Goal: Task Accomplishment & Management: Complete application form

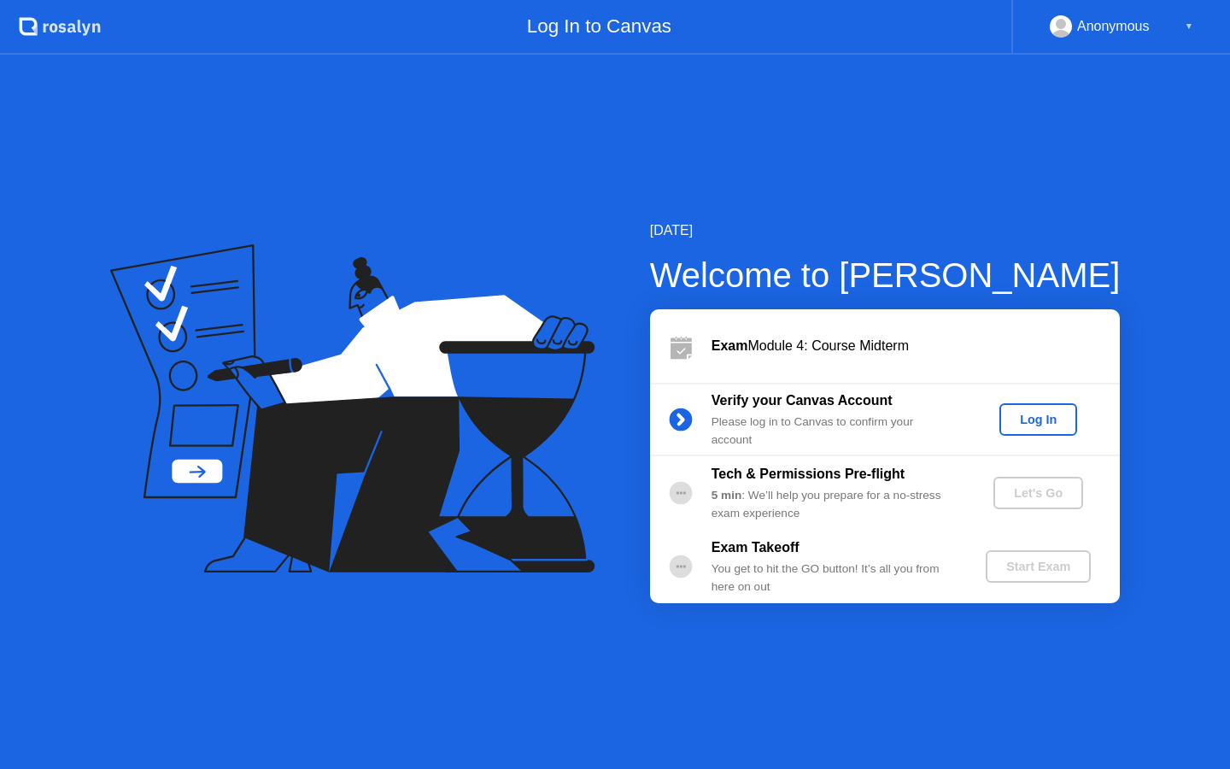
click at [1020, 423] on div "Log In" at bounding box center [1039, 420] width 64 height 14
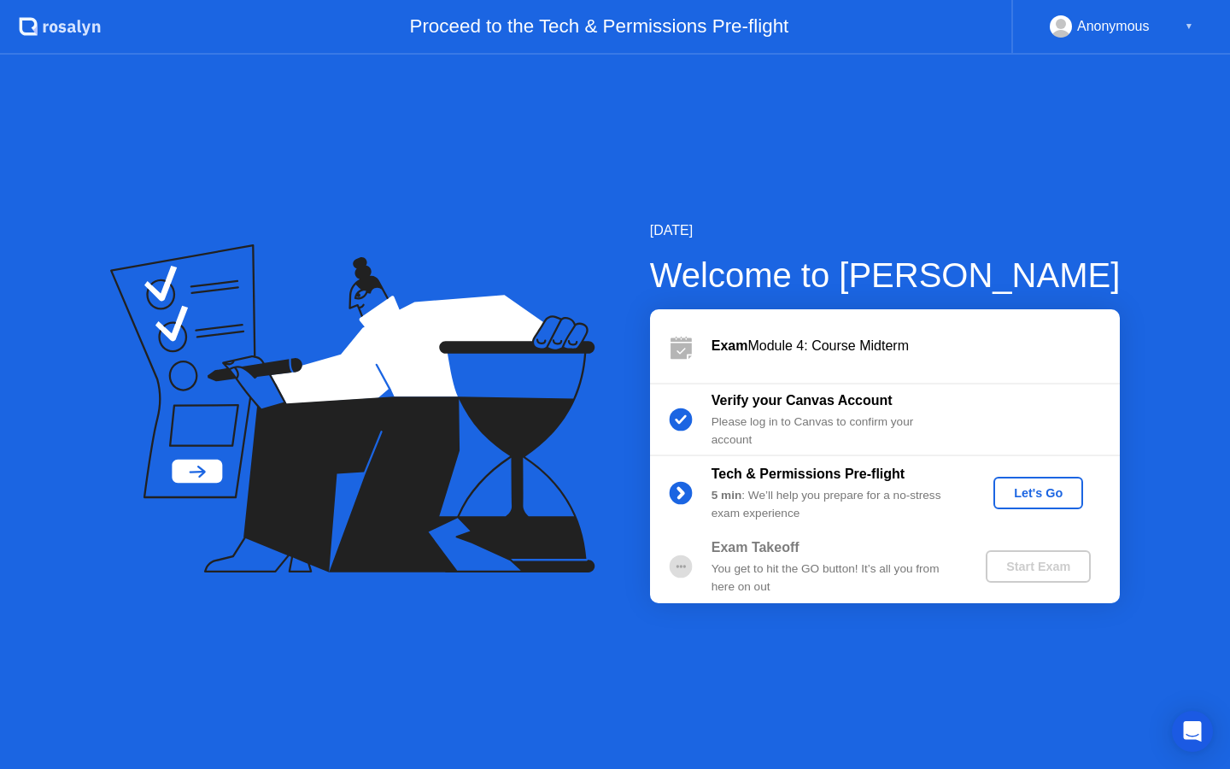
click at [1034, 500] on div "Let's Go" at bounding box center [1039, 493] width 76 height 14
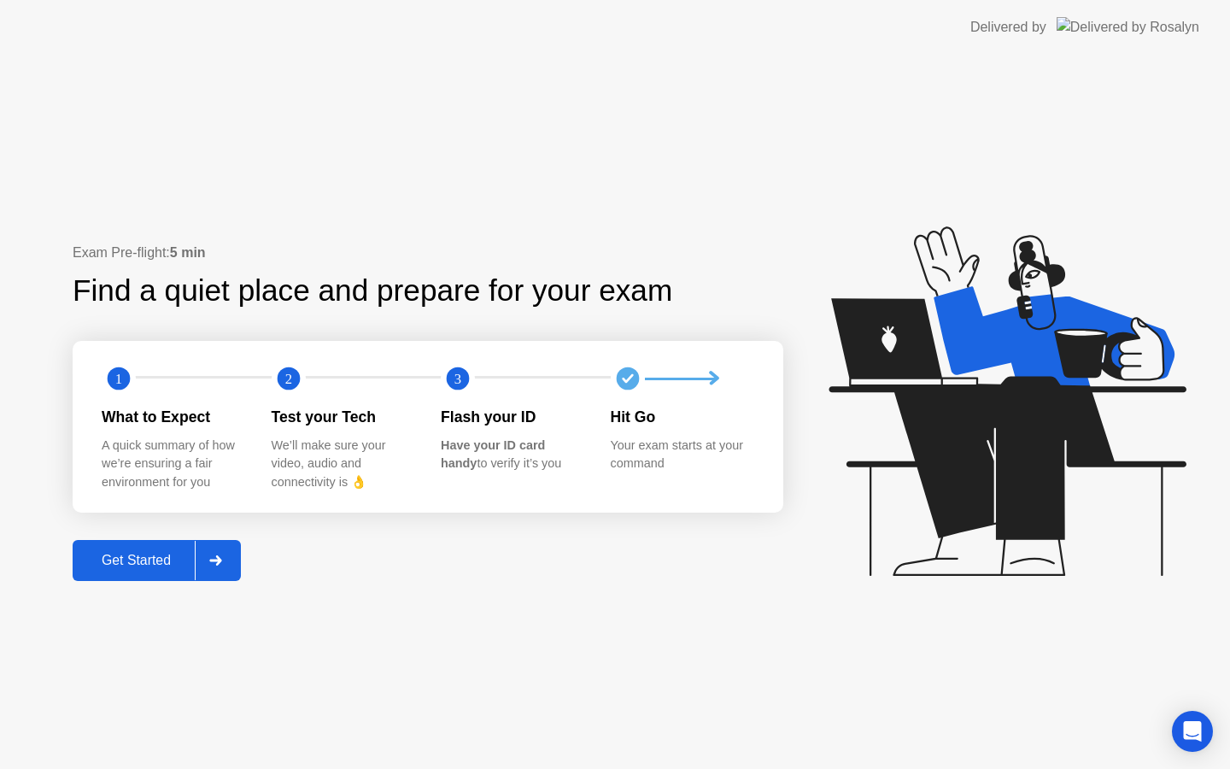
click at [147, 557] on div "Get Started" at bounding box center [136, 560] width 117 height 15
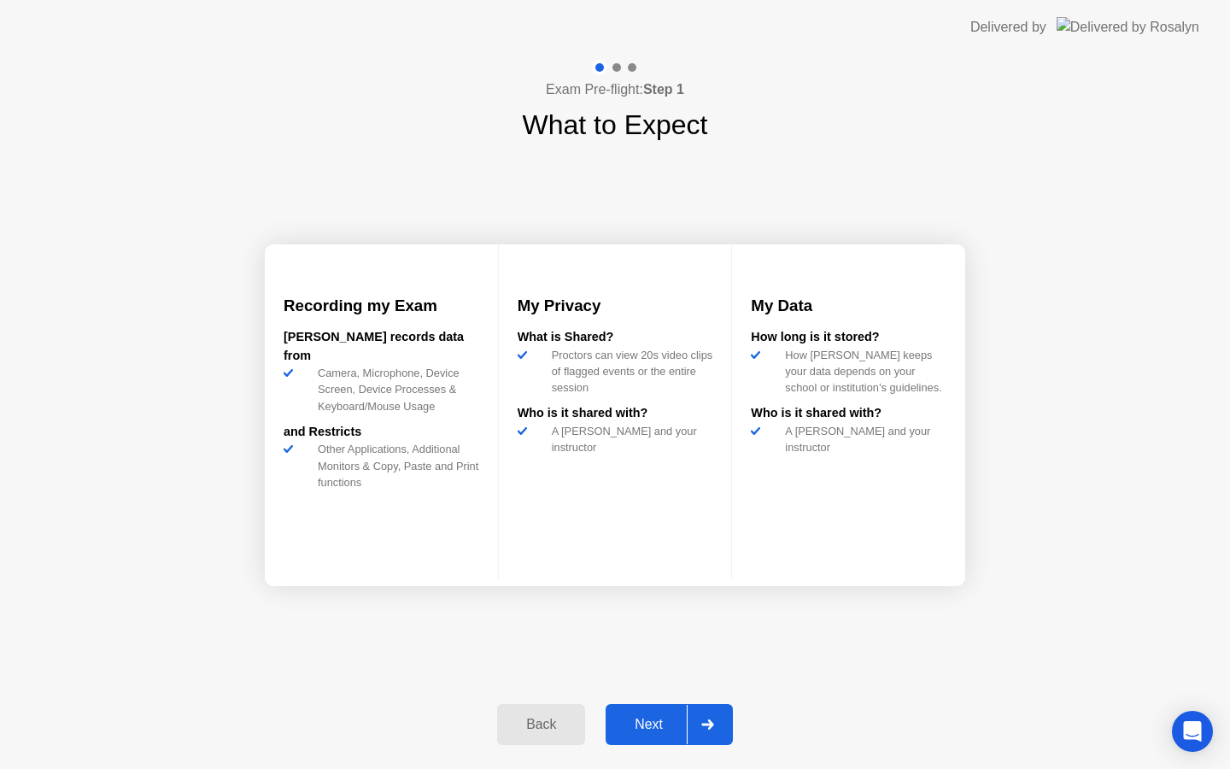
click at [633, 732] on div "Next" at bounding box center [649, 724] width 76 height 15
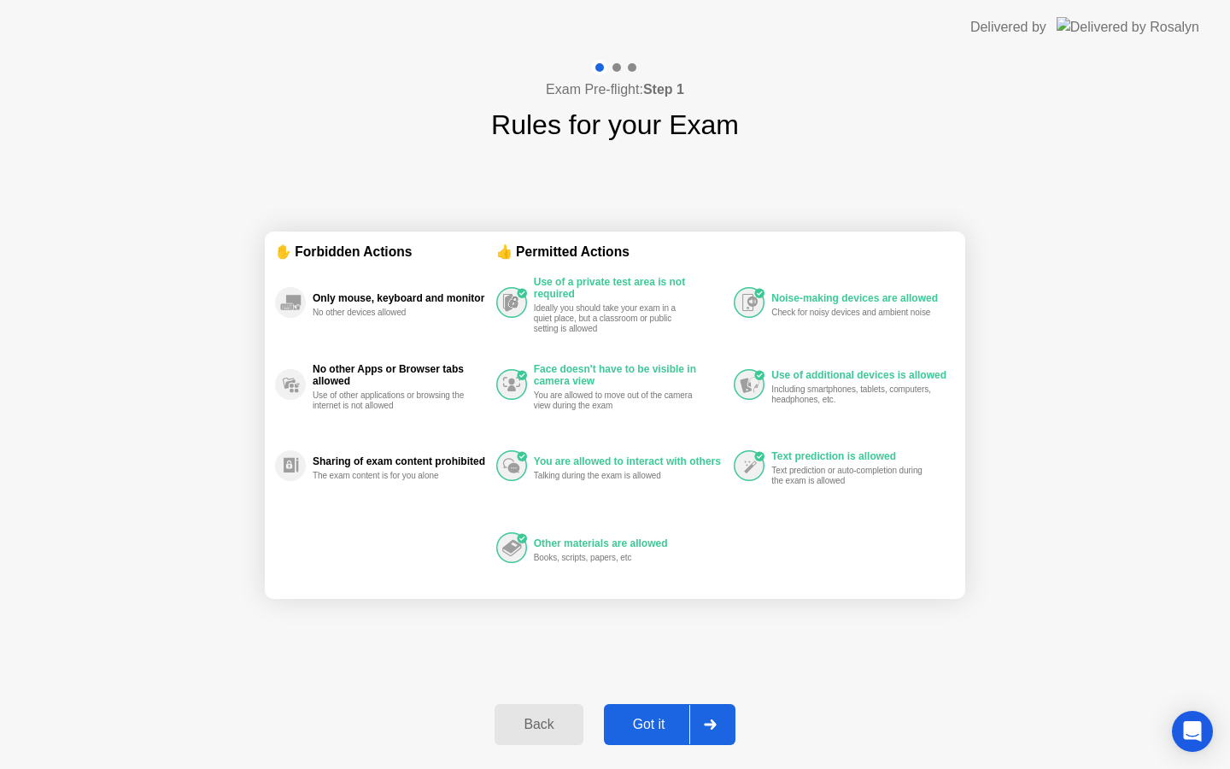
click at [655, 732] on div "Got it" at bounding box center [649, 724] width 80 height 15
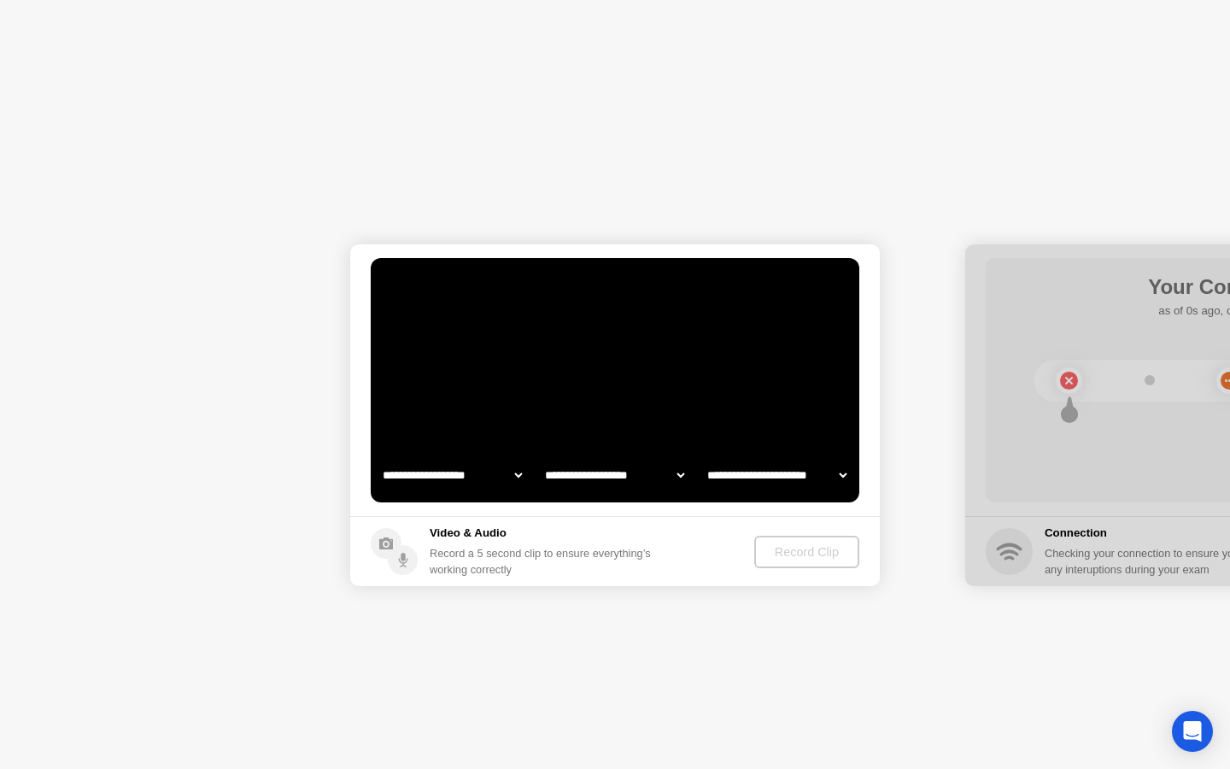
select select "**********"
select select "*******"
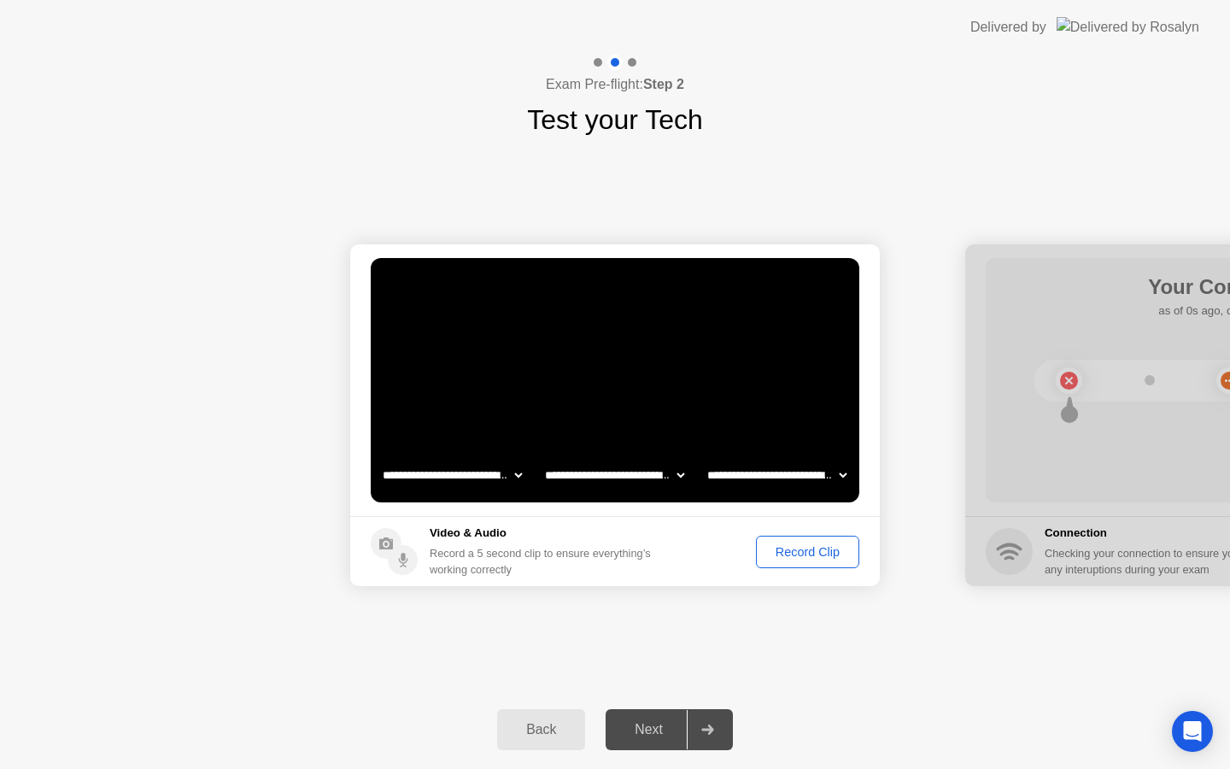
click at [543, 731] on div "Back" at bounding box center [541, 729] width 78 height 15
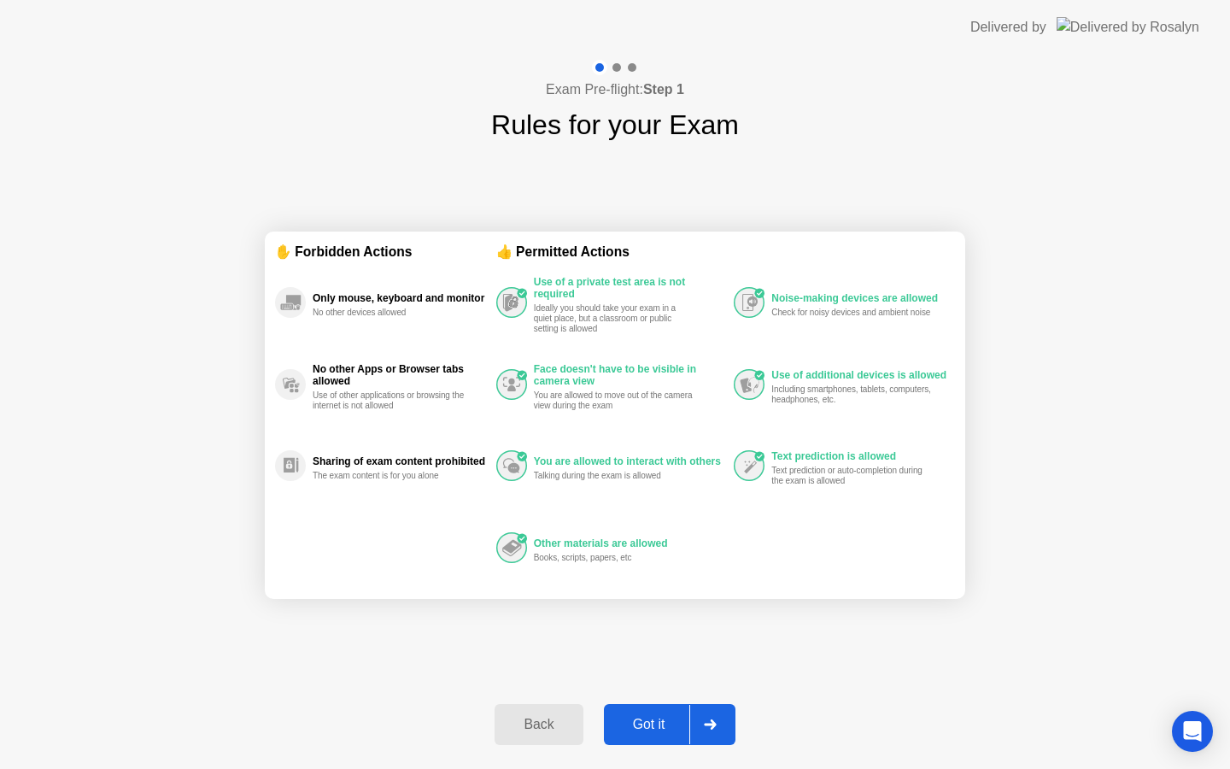
click at [655, 723] on div "Got it" at bounding box center [649, 724] width 80 height 15
select select "**********"
select select "*******"
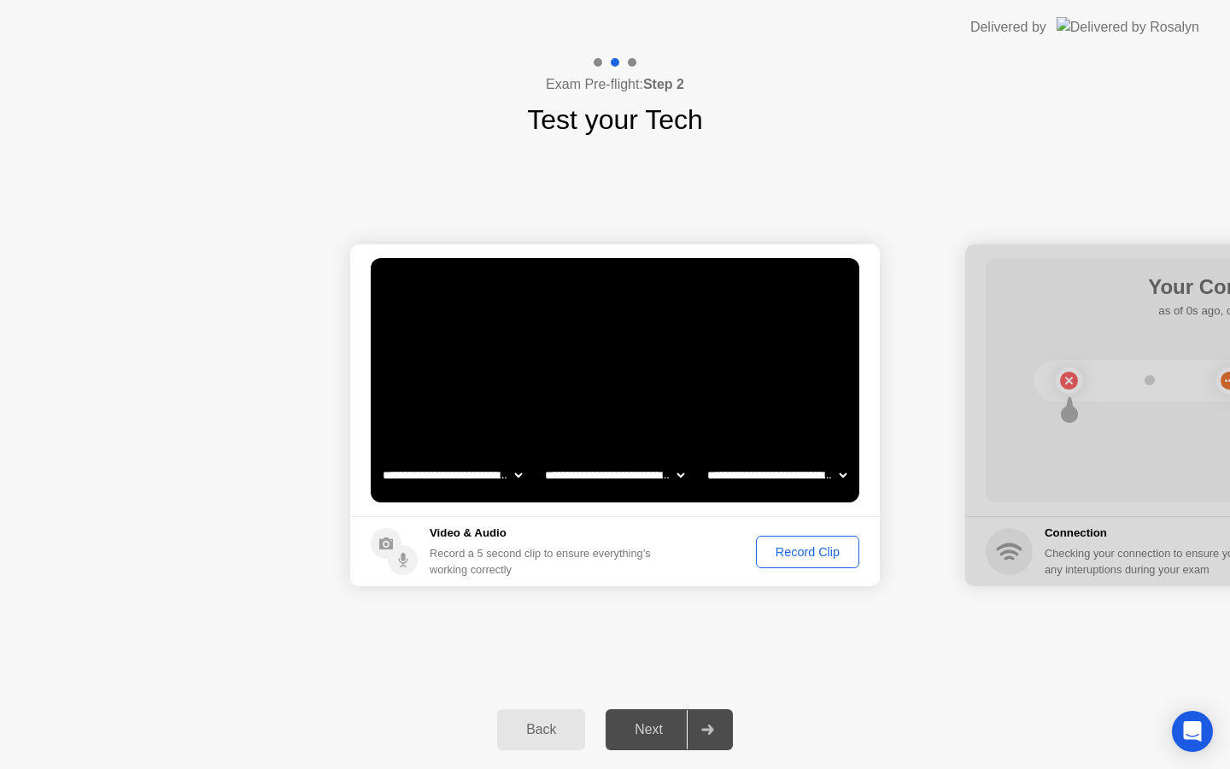
click at [775, 556] on div "Record Clip" at bounding box center [807, 552] width 91 height 14
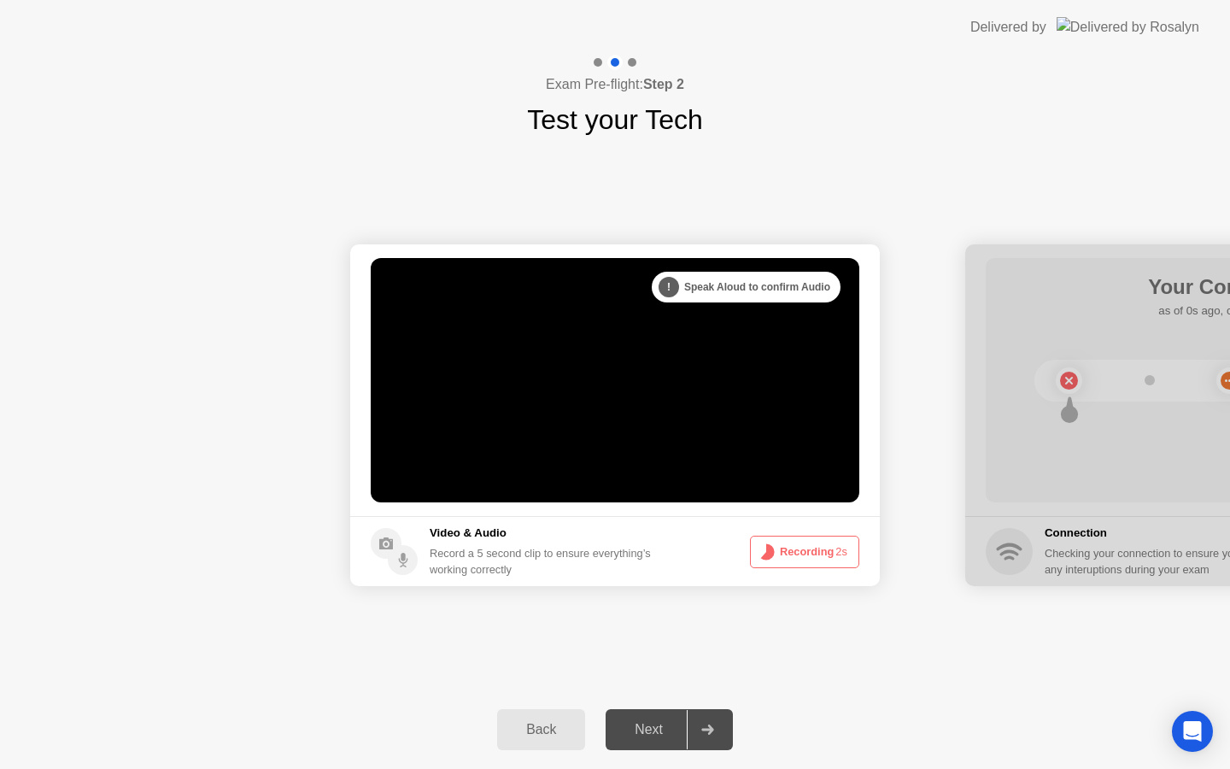
click at [778, 543] on button "Recording 2s" at bounding box center [804, 552] width 109 height 32
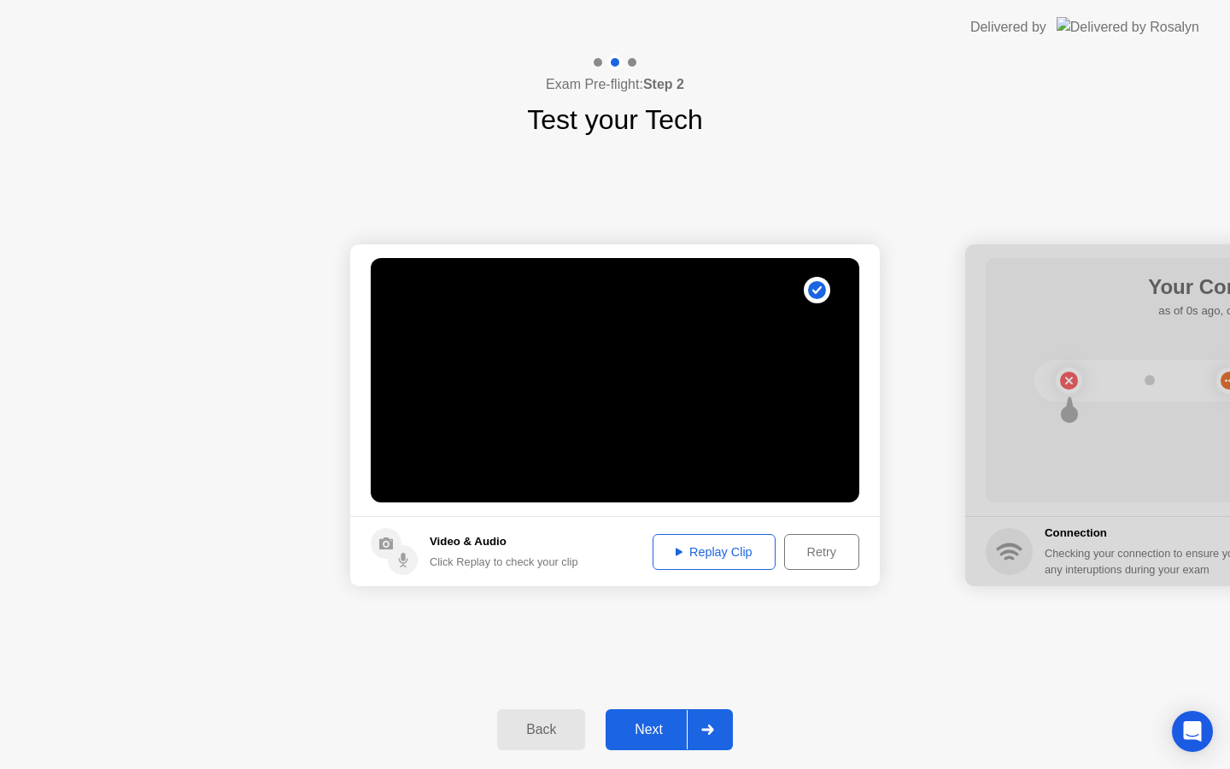
click at [693, 551] on div "Replay Clip" at bounding box center [714, 552] width 111 height 14
click at [651, 739] on button "Next" at bounding box center [669, 729] width 127 height 41
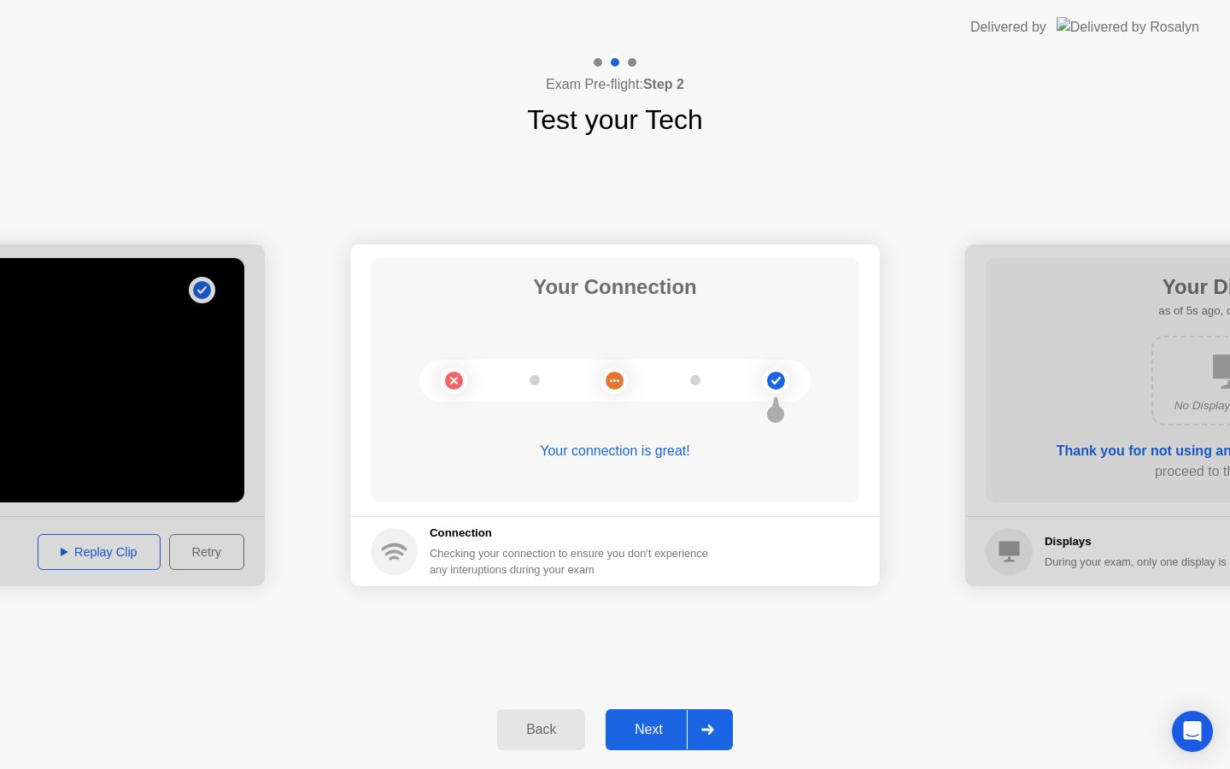
click at [651, 736] on div "Next" at bounding box center [649, 729] width 76 height 15
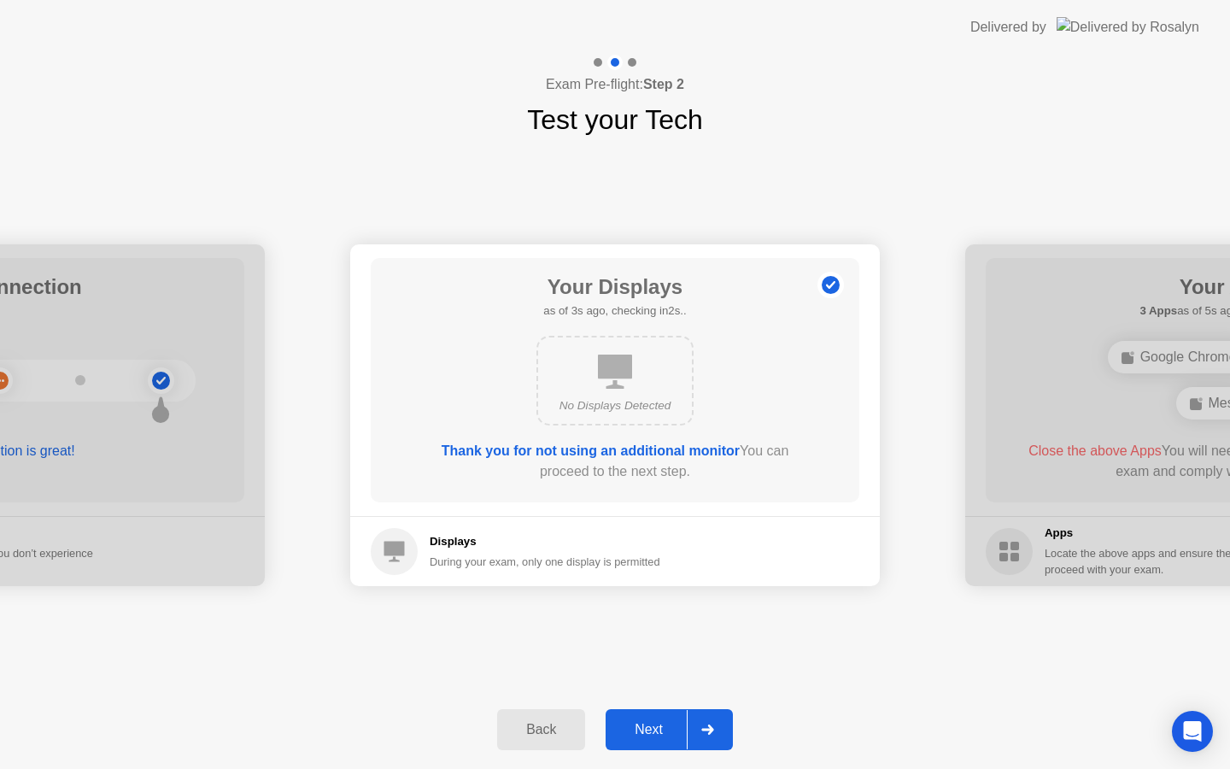
click at [651, 736] on div "Next" at bounding box center [649, 729] width 76 height 15
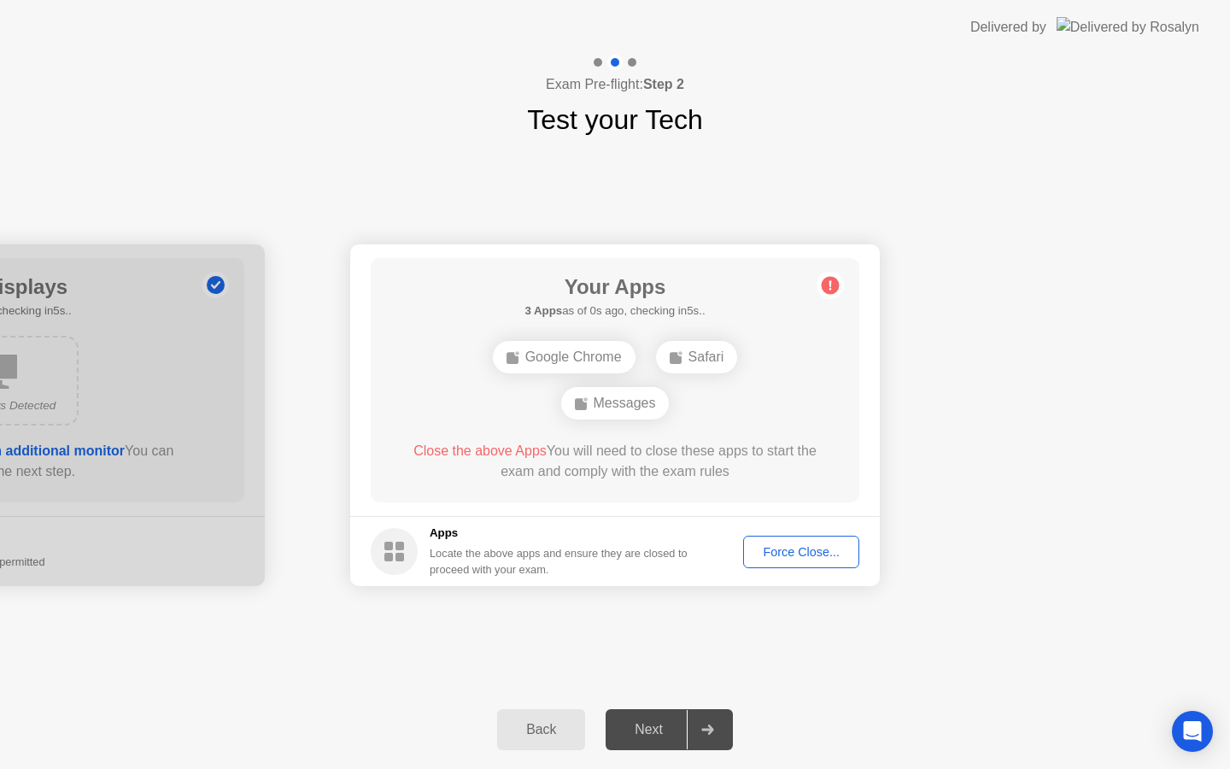
click at [766, 555] on div "Force Close..." at bounding box center [801, 552] width 104 height 14
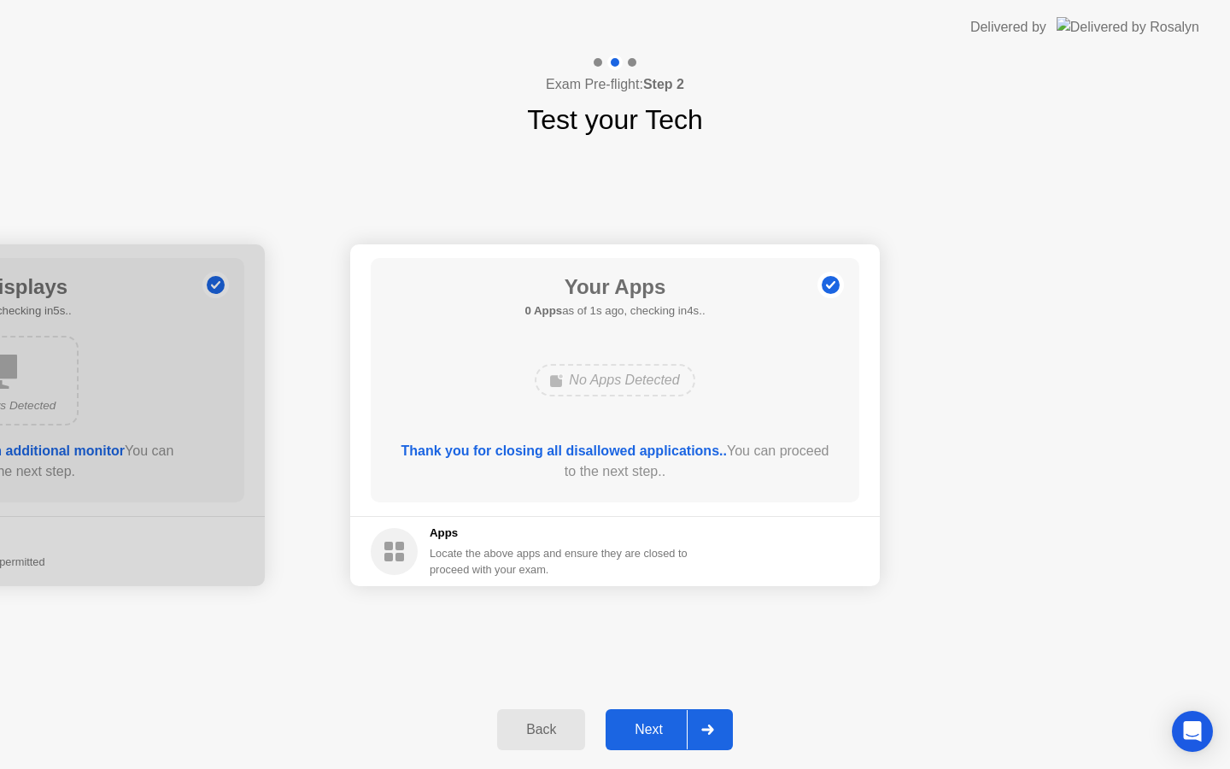
click at [555, 716] on button "Back" at bounding box center [541, 729] width 88 height 41
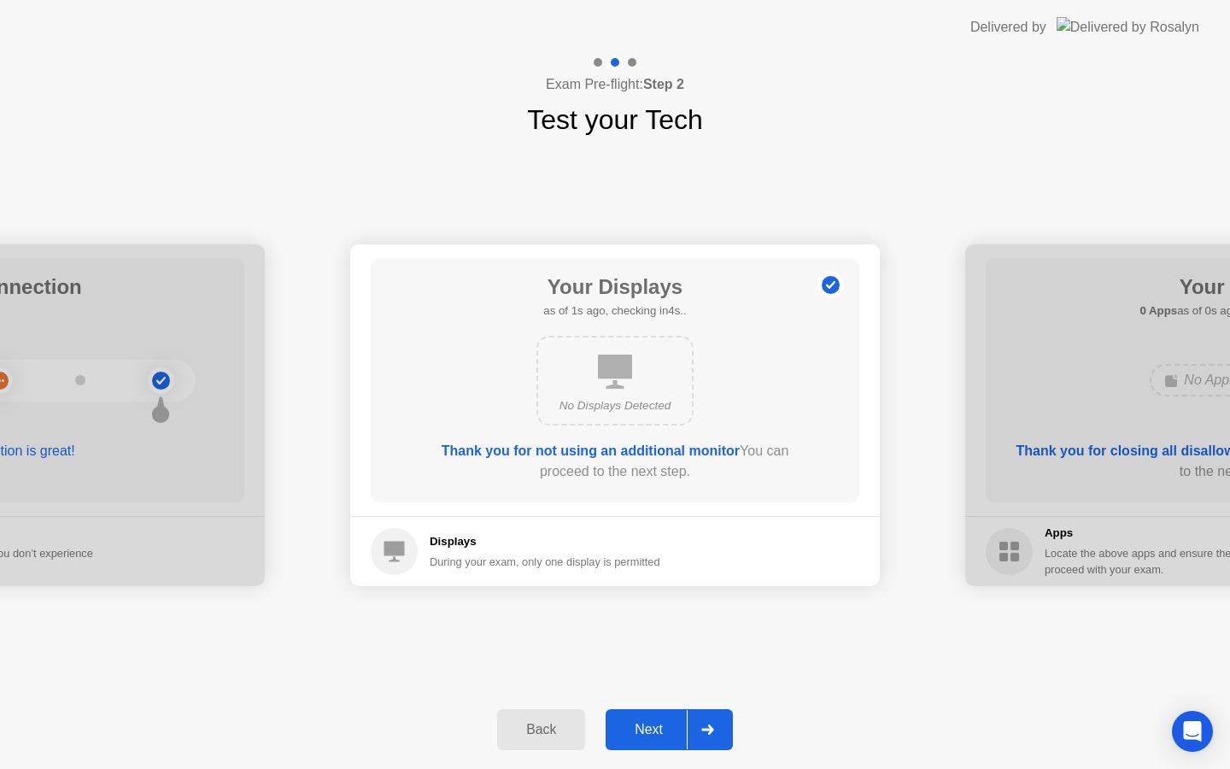
click at [648, 745] on button "Next" at bounding box center [669, 729] width 127 height 41
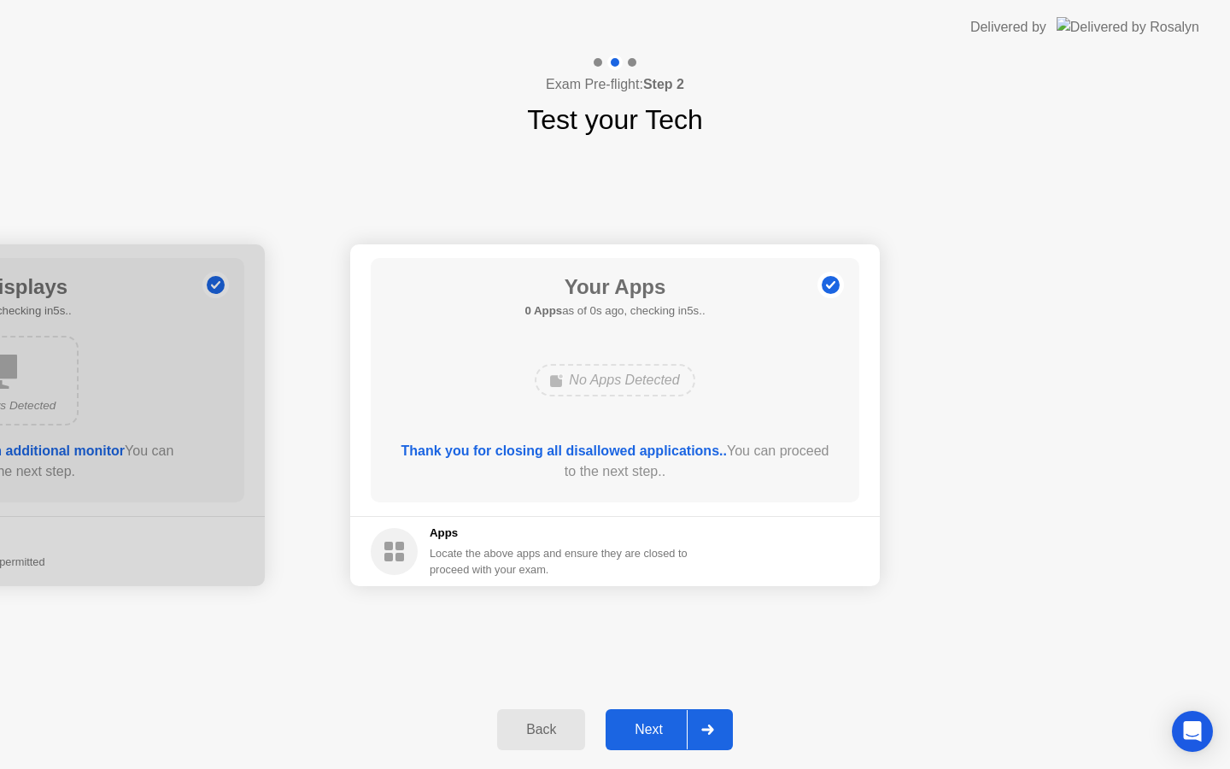
click at [653, 730] on div "Next" at bounding box center [649, 729] width 76 height 15
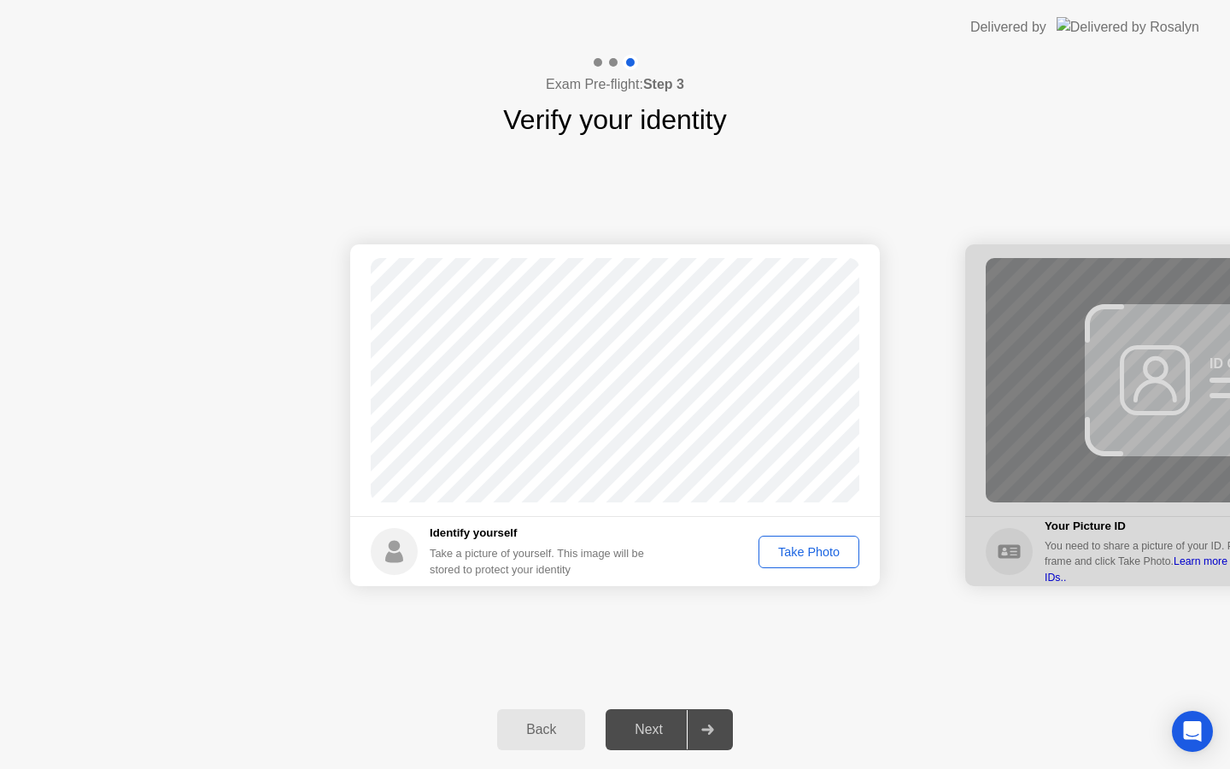
click at [801, 551] on div "Take Photo" at bounding box center [809, 552] width 89 height 14
click at [637, 730] on div "Next" at bounding box center [649, 729] width 76 height 15
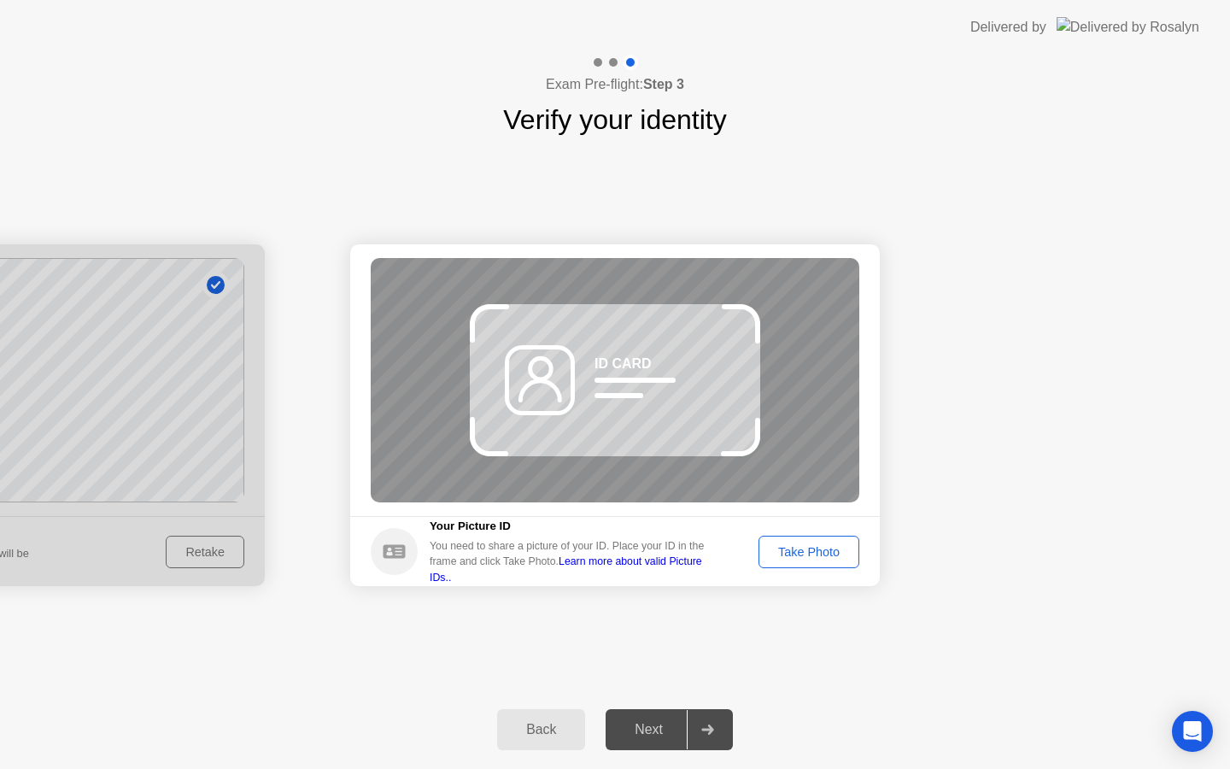
click at [637, 728] on div "Next" at bounding box center [649, 729] width 76 height 15
click at [778, 539] on button "Take Photo" at bounding box center [809, 552] width 101 height 32
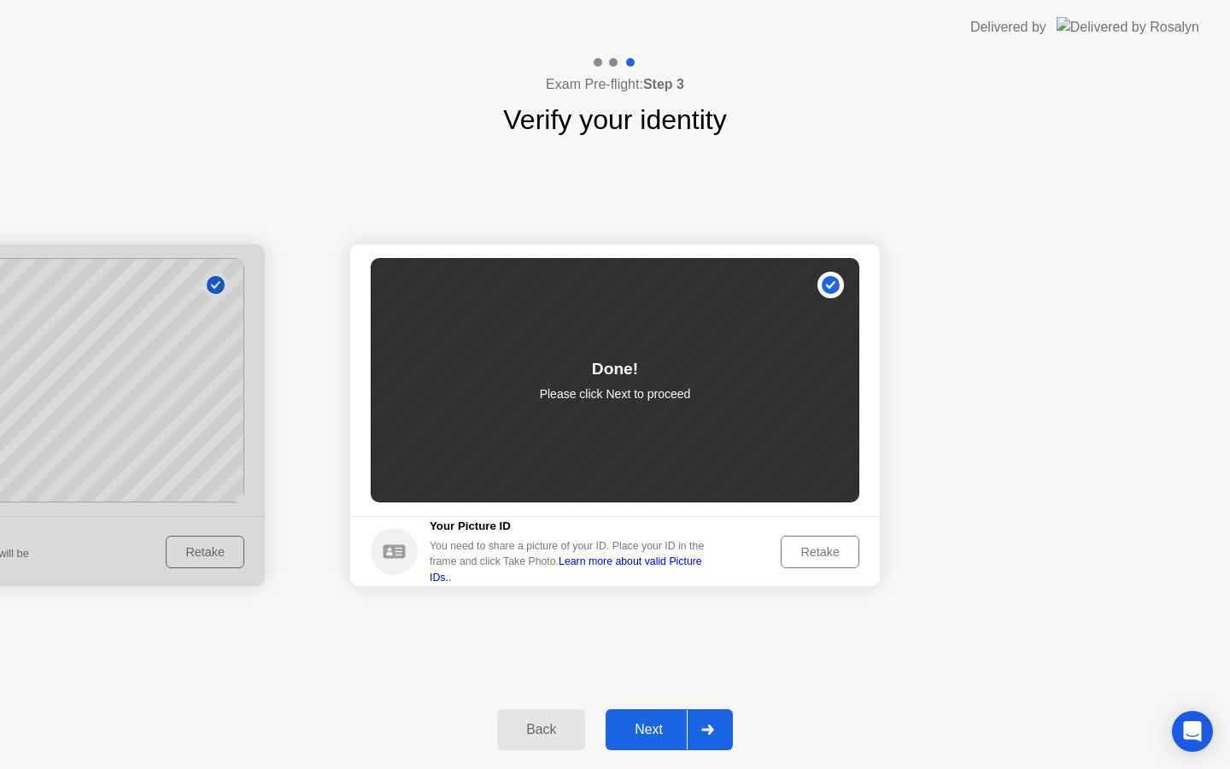
click at [640, 734] on div "Next" at bounding box center [649, 729] width 76 height 15
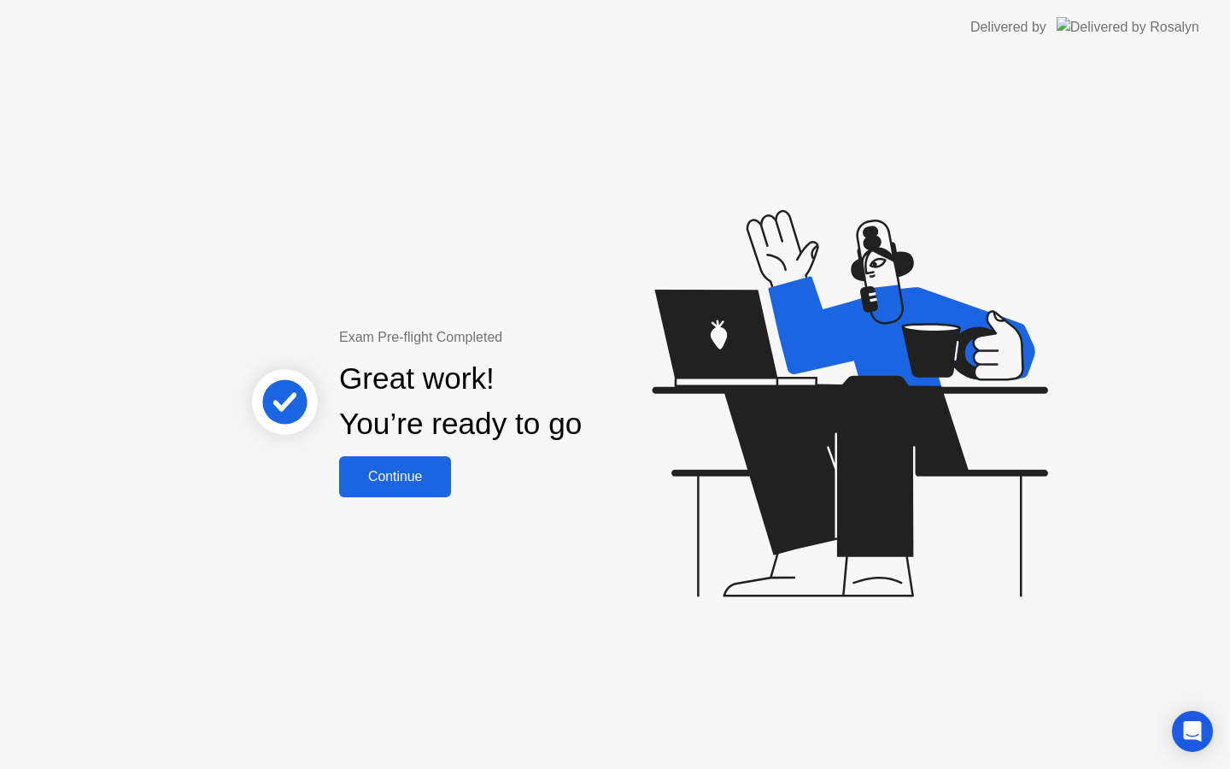
click at [375, 472] on div "Continue" at bounding box center [395, 476] width 102 height 15
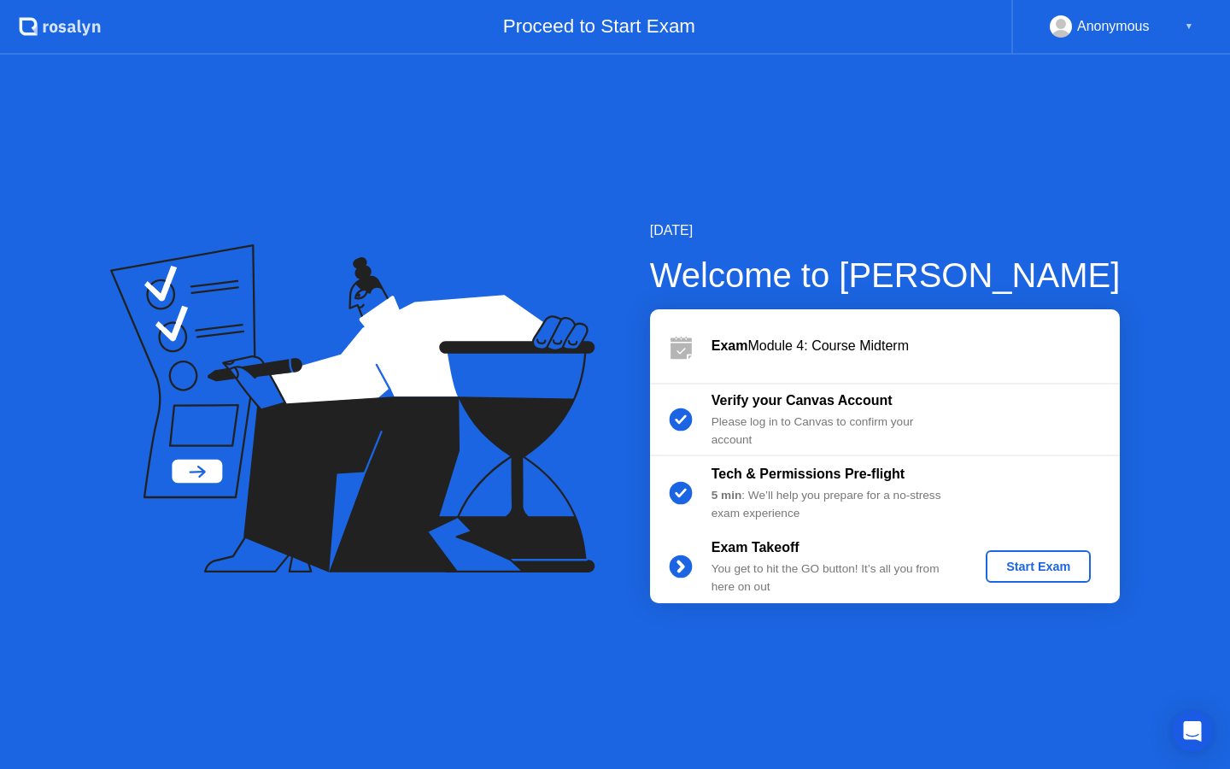
click at [1043, 561] on div "Start Exam" at bounding box center [1038, 567] width 91 height 14
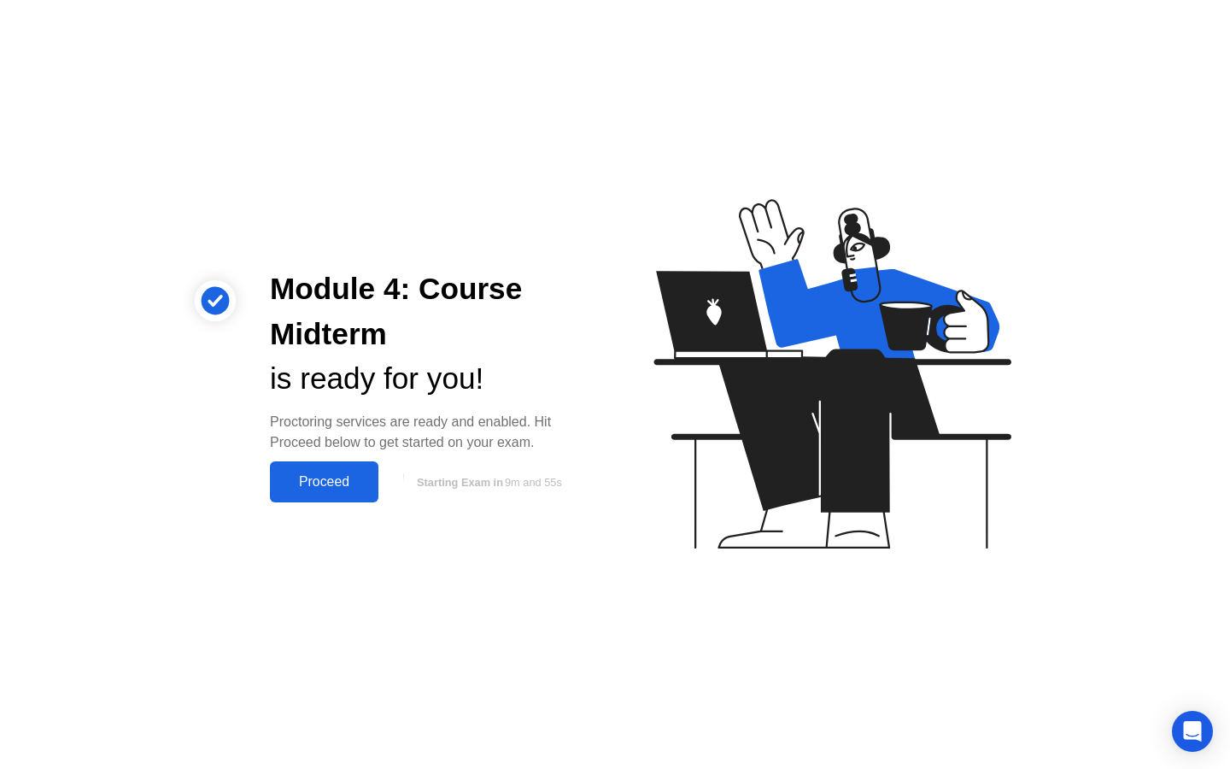
click at [324, 481] on div "Proceed" at bounding box center [324, 481] width 98 height 15
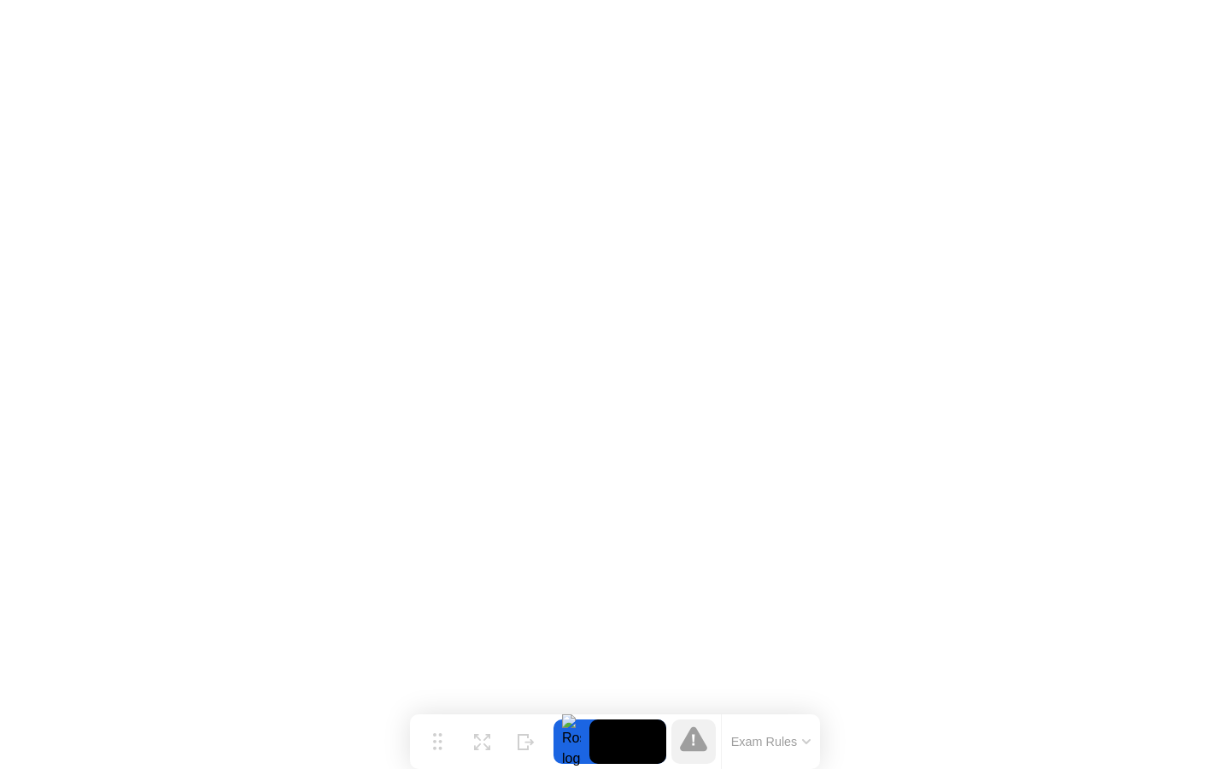
click at [781, 749] on button "Exam Rules" at bounding box center [771, 741] width 91 height 15
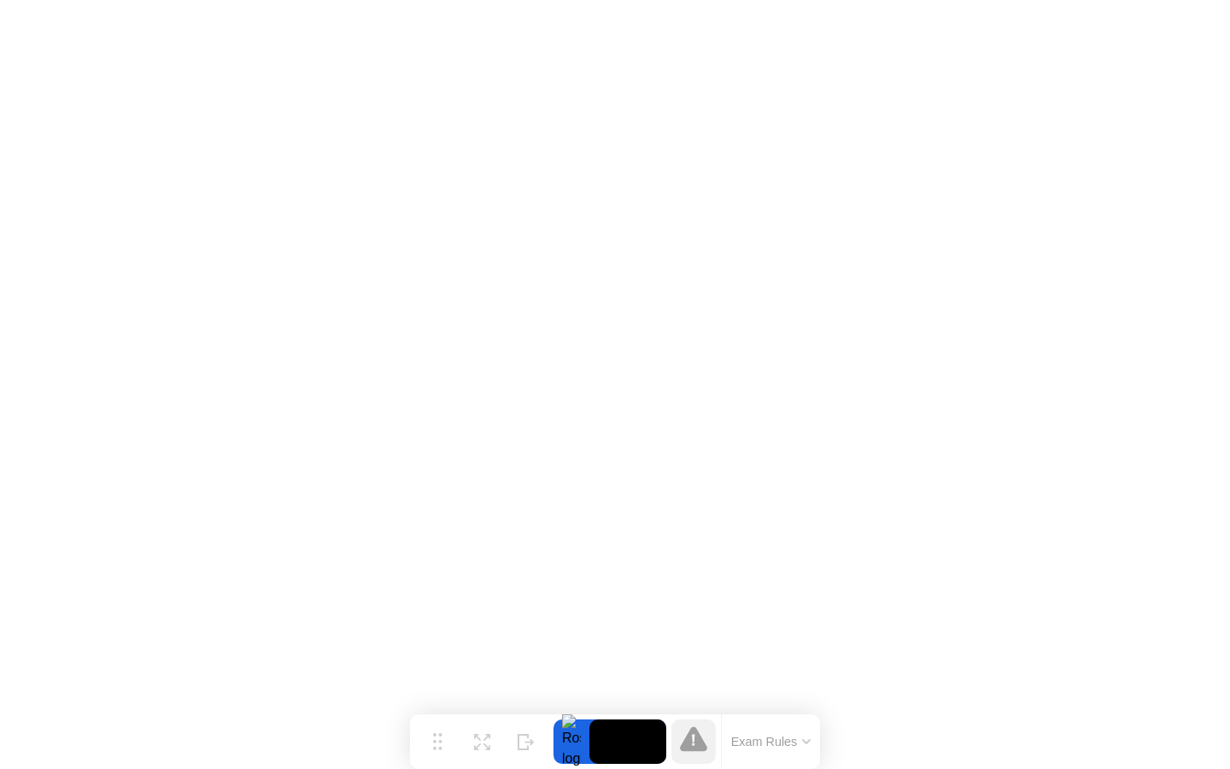
click at [760, 731] on div "Exam Rules" at bounding box center [770, 741] width 99 height 55
click at [769, 743] on button "Exam Rules" at bounding box center [771, 741] width 91 height 15
